Goal: Go to known website: Go to known website

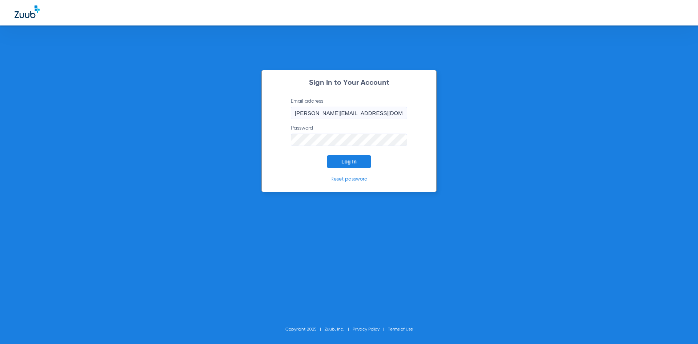
click at [357, 159] on button "Log In" at bounding box center [349, 161] width 44 height 13
